Goal: Register for event/course

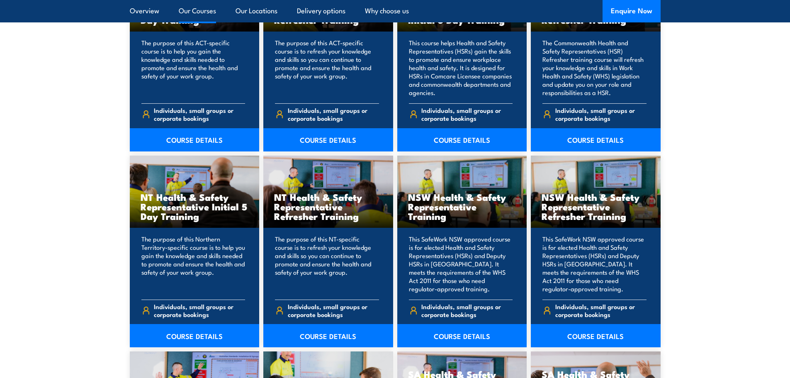
scroll to position [747, 0]
click at [452, 336] on link "COURSE DETAILS" at bounding box center [462, 335] width 130 height 23
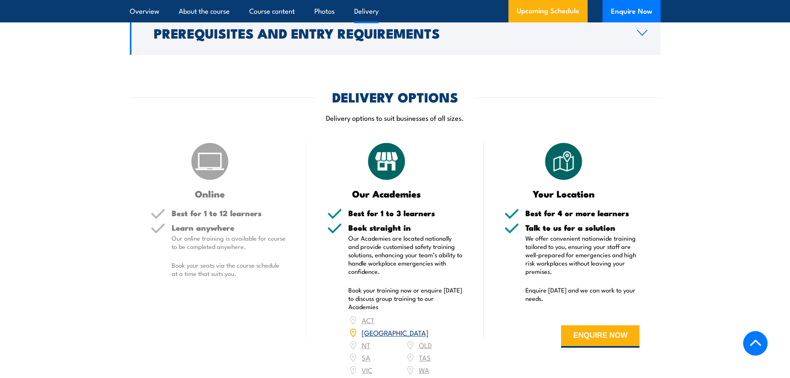
scroll to position [1203, 0]
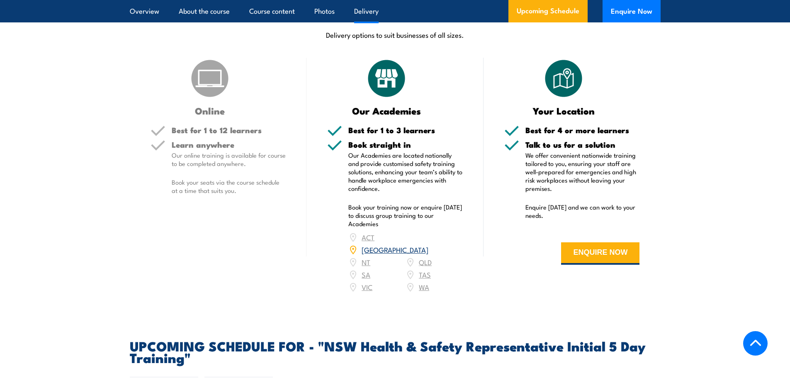
click at [429, 248] on link "[GEOGRAPHIC_DATA]" at bounding box center [395, 249] width 67 height 10
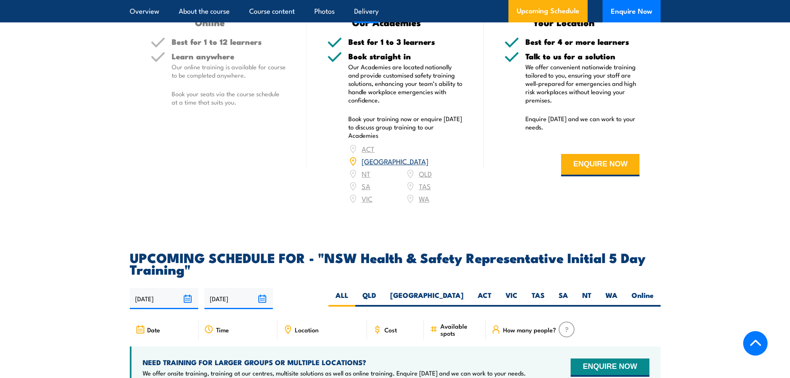
scroll to position [1410, 0]
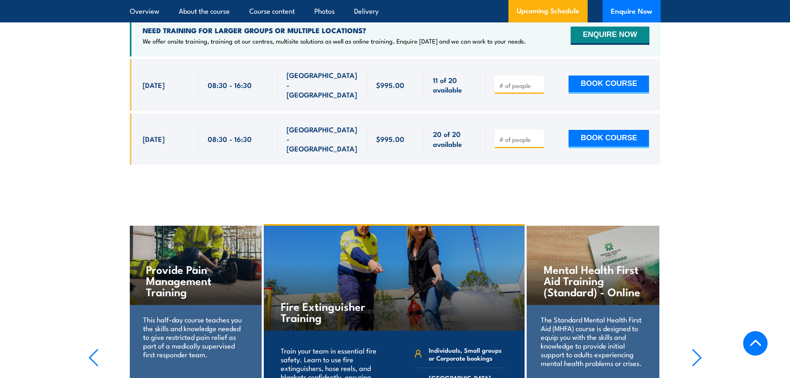
scroll to position [1914, 0]
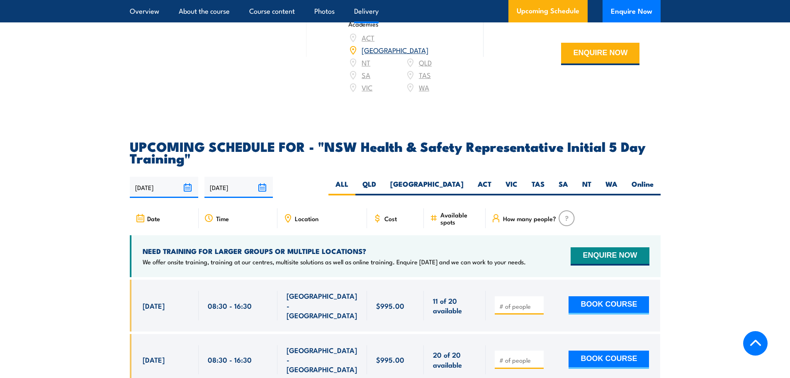
scroll to position [1410, 0]
